Goal: Task Accomplishment & Management: Use online tool/utility

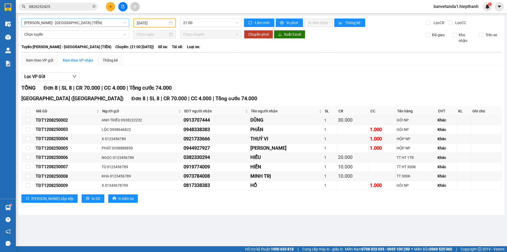
click at [62, 25] on span "[PERSON_NAME] - [GEOGRAPHIC_DATA] (TIỀN)" at bounding box center [75, 23] width 102 height 8
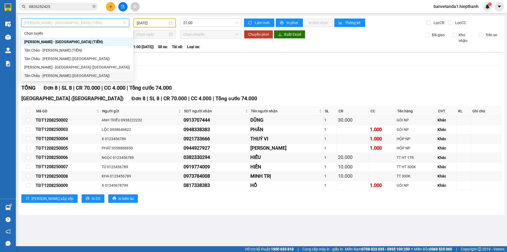
click at [51, 74] on div "Tân Châu - [PERSON_NAME] ([GEOGRAPHIC_DATA])" at bounding box center [77, 76] width 106 height 6
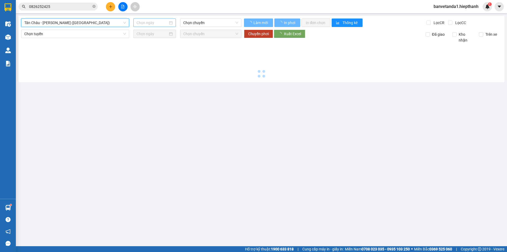
type input "[DATE]"
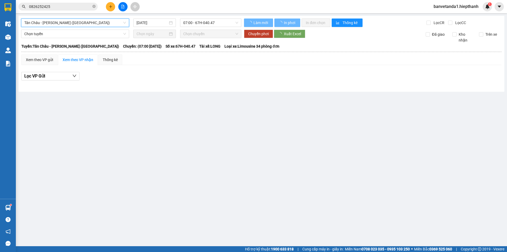
click at [110, 27] on div "[GEOGRAPHIC_DATA] - [GEOGRAPHIC_DATA] (Giường) [GEOGRAPHIC_DATA] - [GEOGRAPHIC_…" at bounding box center [261, 54] width 486 height 76
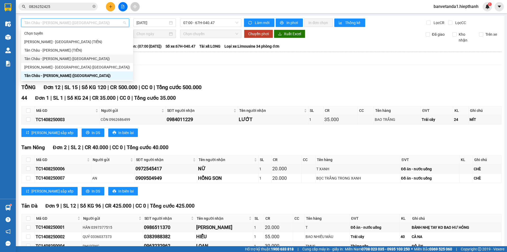
drag, startPoint x: 63, startPoint y: 59, endPoint x: 170, endPoint y: 27, distance: 111.6
click at [64, 59] on div "Tân Châu - [PERSON_NAME] ([GEOGRAPHIC_DATA])" at bounding box center [77, 59] width 106 height 6
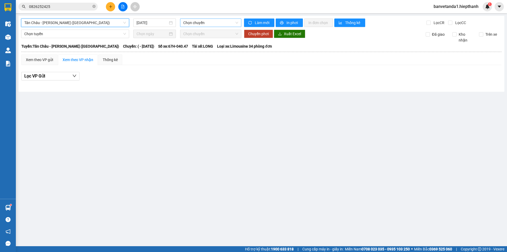
click at [190, 18] on div "[GEOGRAPHIC_DATA] - [GEOGRAPHIC_DATA] (Giường) [GEOGRAPHIC_DATA] - [GEOGRAPHIC_…" at bounding box center [261, 54] width 486 height 76
click at [189, 23] on span "Chọn chuyến" at bounding box center [210, 23] width 55 height 8
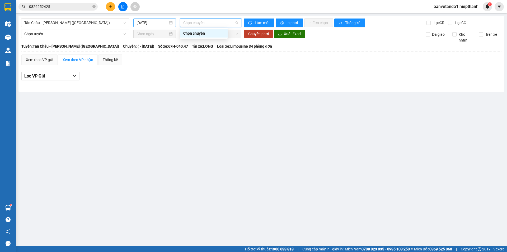
click at [157, 26] on div "[GEOGRAPHIC_DATA] - [GEOGRAPHIC_DATA] (Giường) [DATE] Chọn chuyến Làm mới In ph…" at bounding box center [261, 54] width 486 height 76
drag, startPoint x: 157, startPoint y: 25, endPoint x: 156, endPoint y: 37, distance: 11.9
click at [157, 25] on input "[DATE]" at bounding box center [151, 23] width 31 height 6
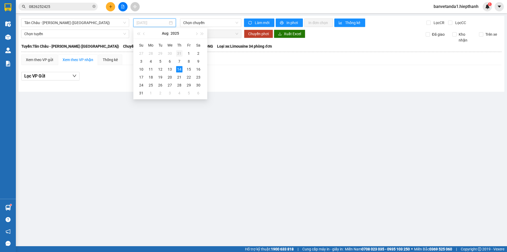
drag, startPoint x: 169, startPoint y: 67, endPoint x: 177, endPoint y: 50, distance: 18.7
click at [171, 65] on tbody "27 28 29 30 31 1 2 3 4 5 6 7 8 9 10 11 12 13 14 15 16 17 18 19 20 21 22 23 24 2…" at bounding box center [169, 73] width 67 height 48
click at [192, 20] on span "Chọn chuyến" at bounding box center [210, 23] width 55 height 8
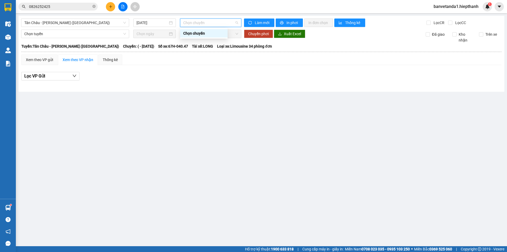
drag, startPoint x: 159, startPoint y: 26, endPoint x: 162, endPoint y: 55, distance: 29.4
click at [159, 29] on div "[GEOGRAPHIC_DATA] - [GEOGRAPHIC_DATA] (Giường) [DATE] Chọn chuyến Làm mới In ph…" at bounding box center [261, 54] width 486 height 76
drag, startPoint x: 162, startPoint y: 18, endPoint x: 162, endPoint y: 21, distance: 3.2
click at [162, 19] on div "[GEOGRAPHIC_DATA] - [GEOGRAPHIC_DATA] (Giường) [DATE] Chọn chuyến Làm mới In ph…" at bounding box center [261, 54] width 486 height 76
click at [163, 25] on input "[DATE]" at bounding box center [151, 23] width 31 height 6
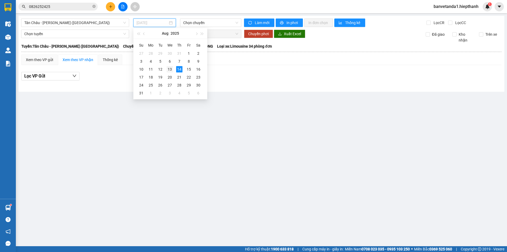
click at [172, 67] on div "13" at bounding box center [170, 69] width 6 height 6
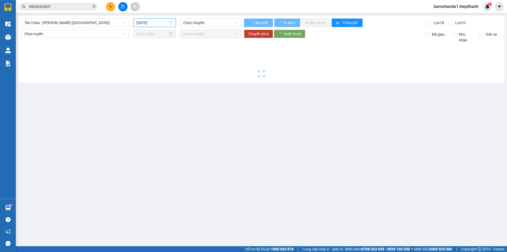
type input "[DATE]"
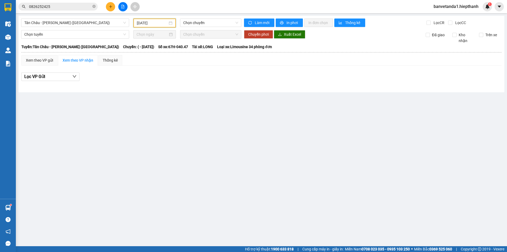
drag, startPoint x: 190, startPoint y: 25, endPoint x: 192, endPoint y: 34, distance: 9.5
click at [190, 26] on span "Chọn chuyến" at bounding box center [210, 23] width 55 height 8
drag, startPoint x: 118, startPoint y: 26, endPoint x: 106, endPoint y: 35, distance: 15.1
click at [118, 26] on span "Tân Châu - [PERSON_NAME] ([GEOGRAPHIC_DATA])" at bounding box center [75, 23] width 102 height 8
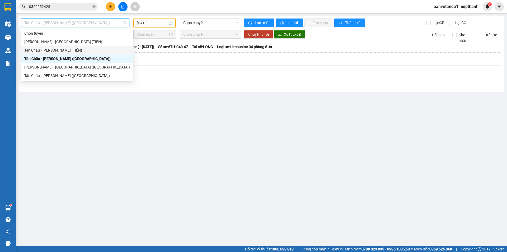
drag, startPoint x: 69, startPoint y: 51, endPoint x: 121, endPoint y: 39, distance: 54.0
click at [71, 52] on div "Tân Châu - [PERSON_NAME] (TIỀN)" at bounding box center [77, 50] width 106 height 6
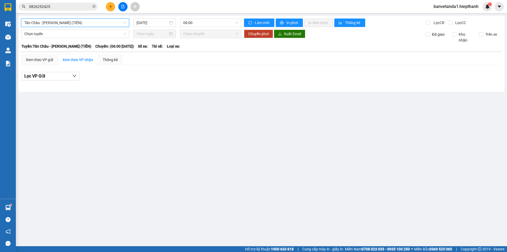
click at [154, 27] on div "[GEOGRAPHIC_DATA] - [GEOGRAPHIC_DATA] (TIỀN) [GEOGRAPHIC_DATA] - [GEOGRAPHIC_DA…" at bounding box center [261, 54] width 486 height 76
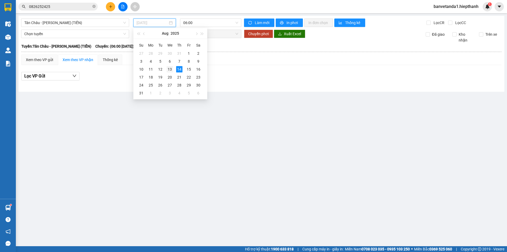
click at [171, 68] on div "13" at bounding box center [170, 69] width 6 height 6
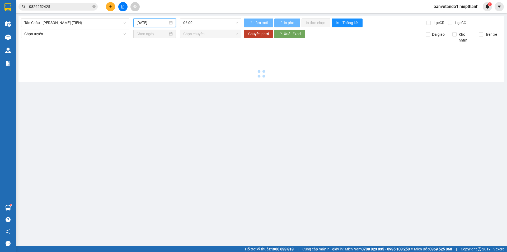
type input "[DATE]"
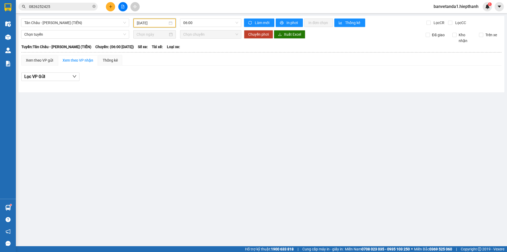
click at [188, 27] on div "06:00" at bounding box center [210, 22] width 65 height 9
drag, startPoint x: 188, startPoint y: 25, endPoint x: 197, endPoint y: 60, distance: 36.2
click at [188, 26] on span "06:00" at bounding box center [210, 23] width 55 height 8
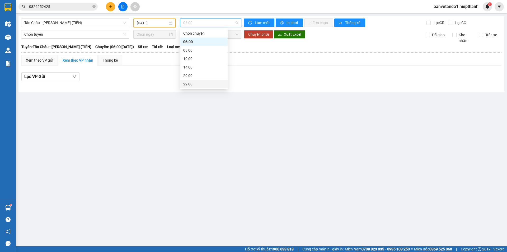
click at [196, 82] on div "22:00" at bounding box center [203, 84] width 41 height 6
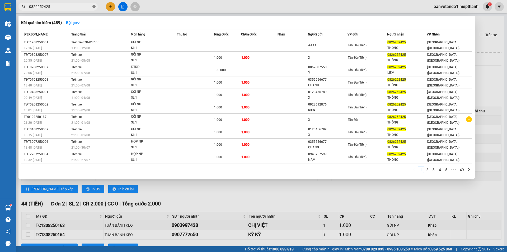
click at [95, 8] on icon "close-circle" at bounding box center [93, 6] width 3 height 3
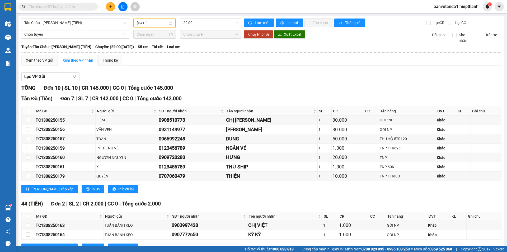
click at [85, 7] on input "text" at bounding box center [60, 7] width 62 height 6
click at [79, 1] on div "Kết quả tìm kiếm ( 489 ) Bộ lọc Mã ĐH Trạng thái Món hàng Thu hộ Tổng cước Chưa…" at bounding box center [253, 6] width 507 height 13
click at [79, 3] on span at bounding box center [57, 7] width 79 height 8
click at [79, 5] on input "text" at bounding box center [60, 7] width 62 height 6
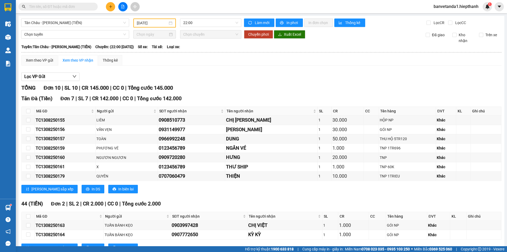
click at [79, 5] on input "text" at bounding box center [60, 7] width 62 height 6
click at [80, 5] on input "text" at bounding box center [60, 7] width 62 height 6
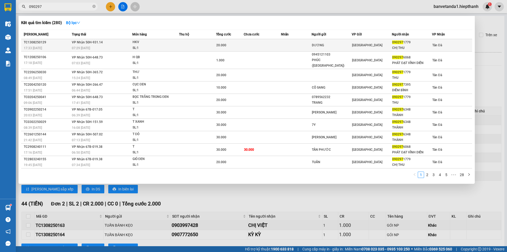
type input "090297"
click at [284, 43] on td at bounding box center [296, 45] width 31 height 12
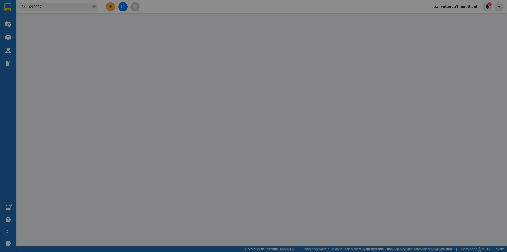
type input "DƯƠNG"
type input "0902971779"
type input "CHỊ THU"
type input "20.000"
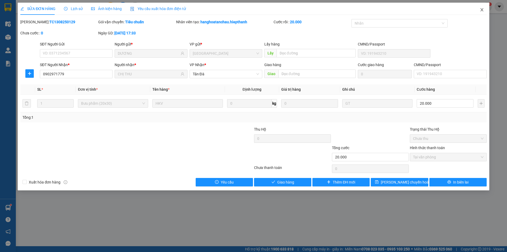
click at [482, 10] on icon "close" at bounding box center [482, 10] width 4 height 4
